Goal: Navigation & Orientation: Find specific page/section

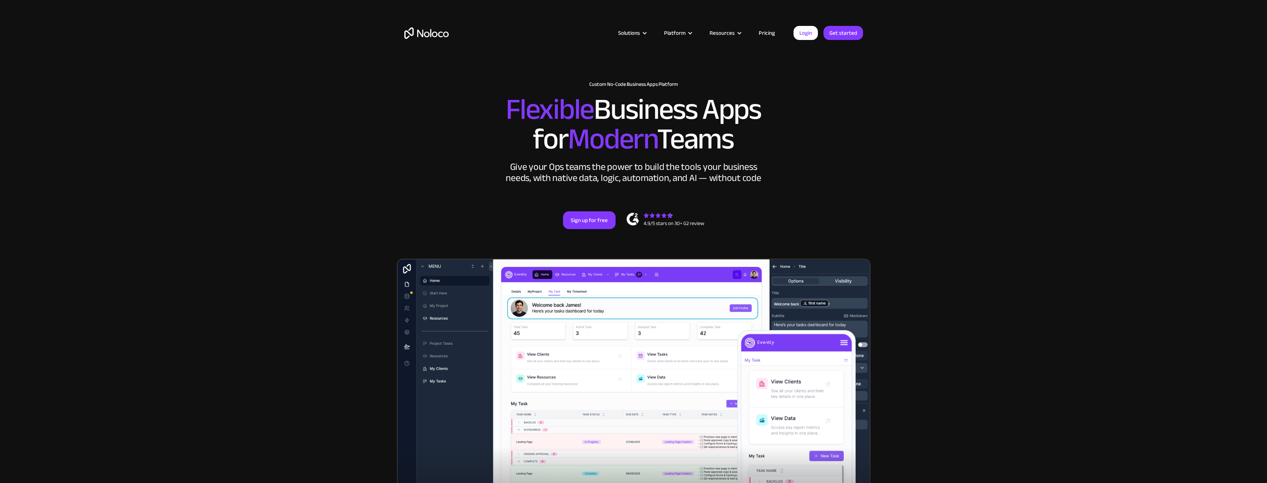
click at [794, 44] on div "Solutions Use Cases Business Types Project Management Keep track of customers, …" at bounding box center [634, 40] width 474 height 44
click at [782, 31] on link "Pricing" at bounding box center [767, 33] width 35 height 10
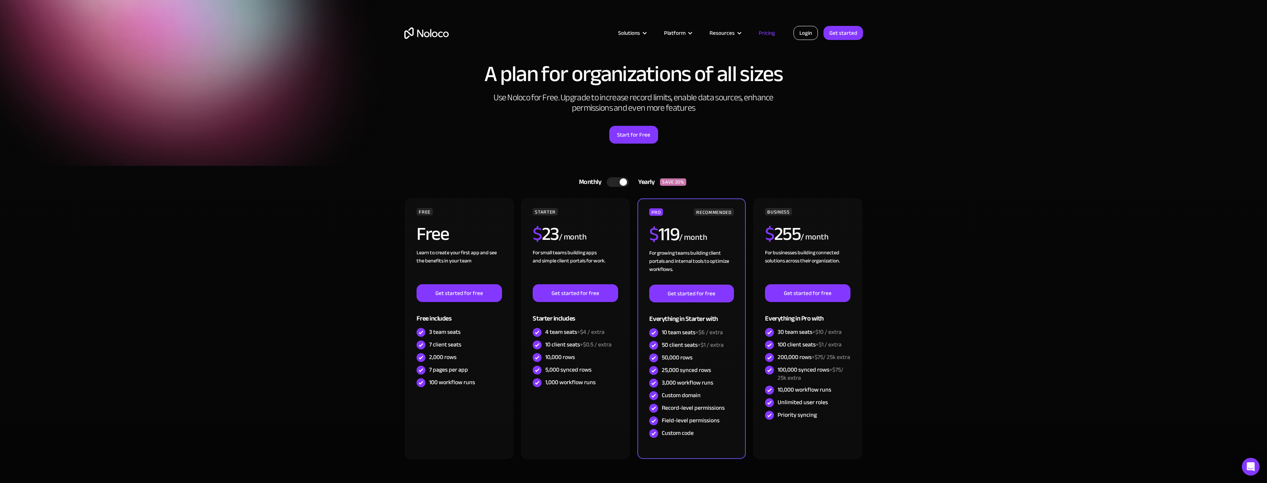
click at [800, 30] on link "Login" at bounding box center [806, 33] width 24 height 14
